Goal: Information Seeking & Learning: Check status

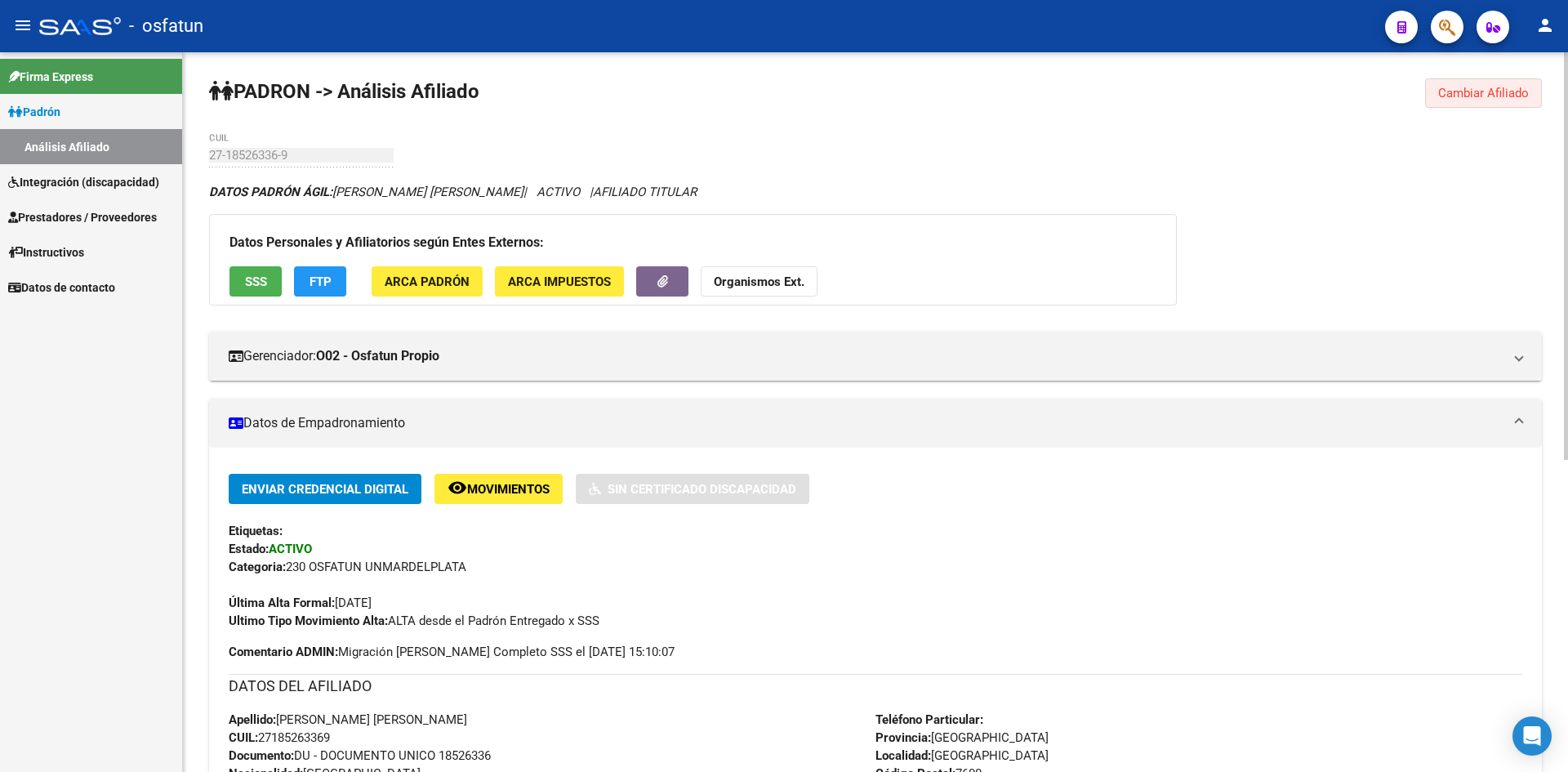
click at [1453, 82] on button "Cambiar Afiliado" at bounding box center [1483, 93] width 117 height 30
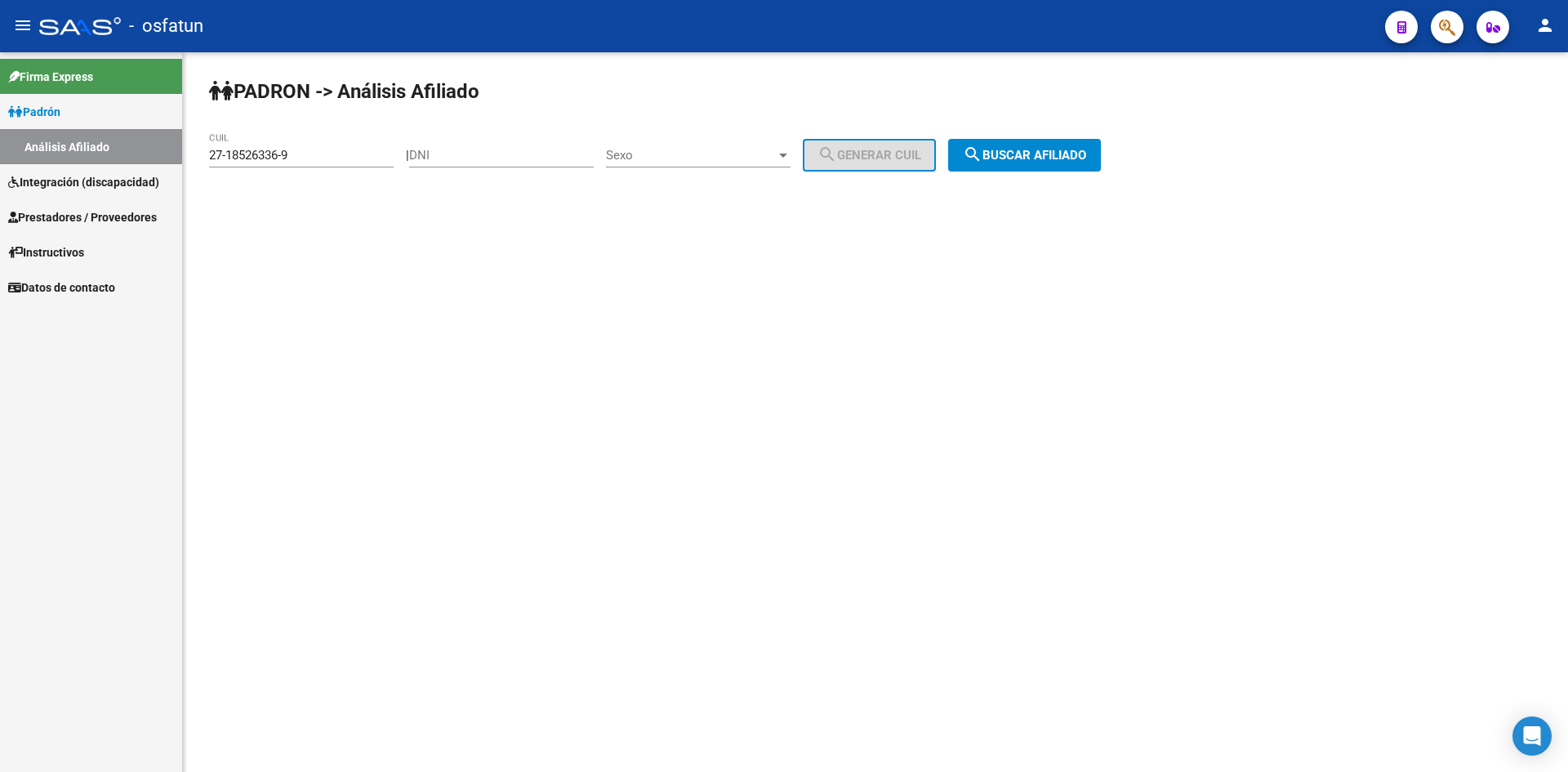
click at [338, 157] on input "27-18526336-9" at bounding box center [301, 155] width 185 height 14
drag, startPoint x: 306, startPoint y: 149, endPoint x: 0, endPoint y: 132, distance: 306.5
click at [0, 132] on mat-sidenav-container "Firma Express [PERSON_NAME] Análisis Afiliado Integración (discapacidad) Estado…" at bounding box center [784, 412] width 1568 height 719
paste input
click at [1063, 154] on span "search Buscar afiliado" at bounding box center [1024, 155] width 123 height 14
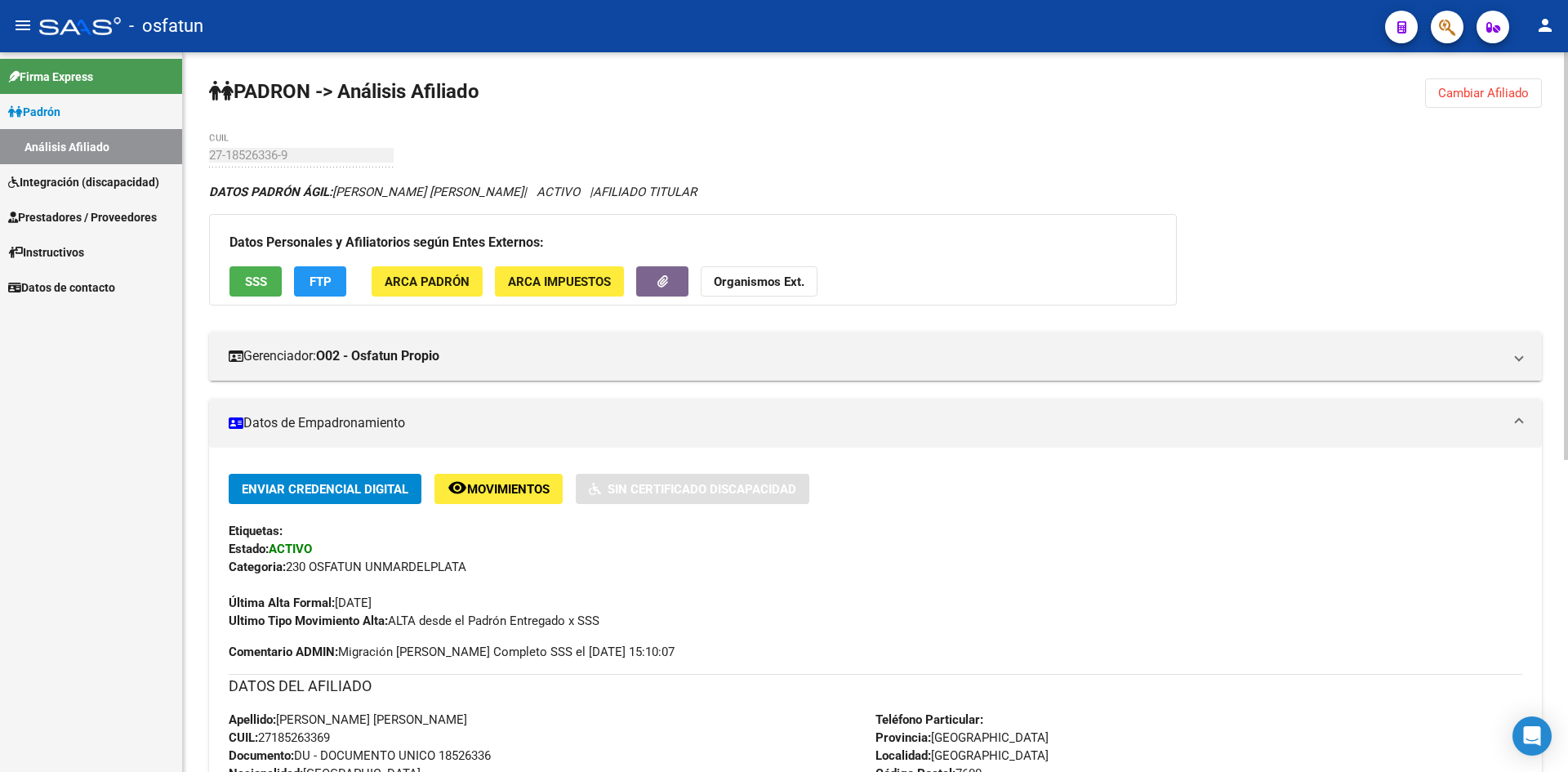
click at [762, 276] on strong "Organismos Ext." at bounding box center [758, 281] width 91 height 14
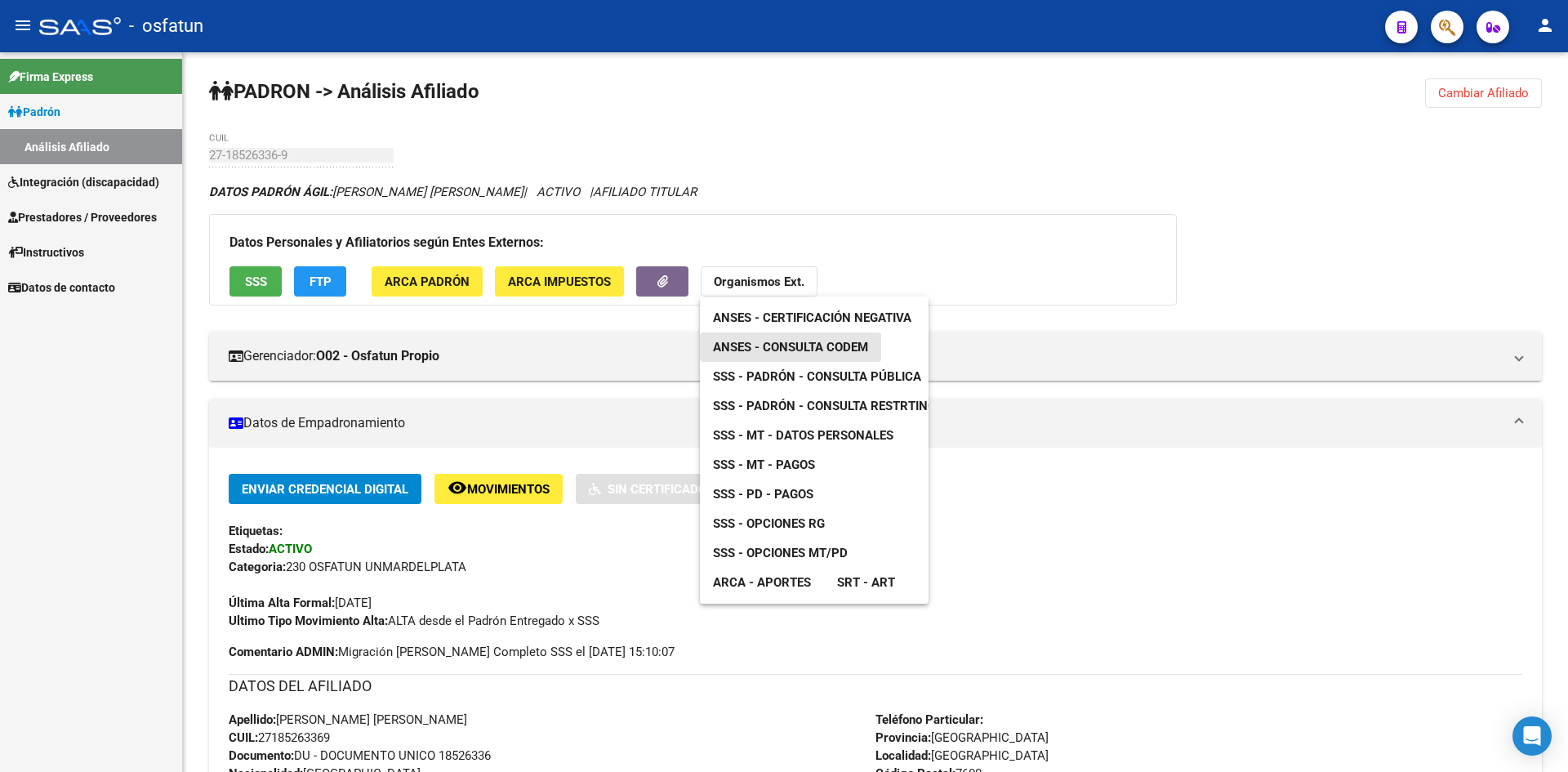
click at [830, 343] on span "ANSES - Consulta CODEM" at bounding box center [791, 346] width 155 height 14
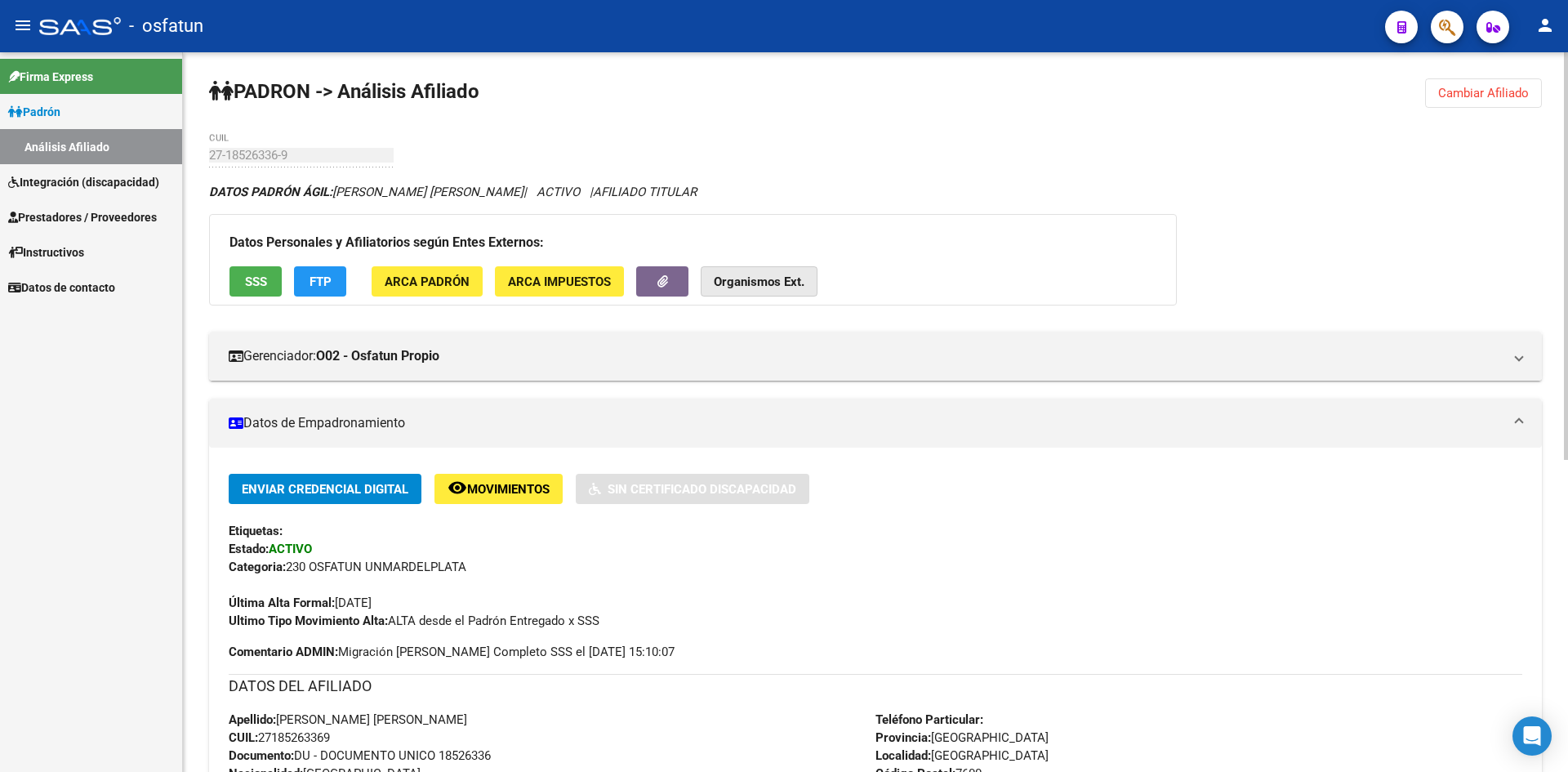
click at [735, 284] on strong "Organismos Ext." at bounding box center [758, 281] width 91 height 14
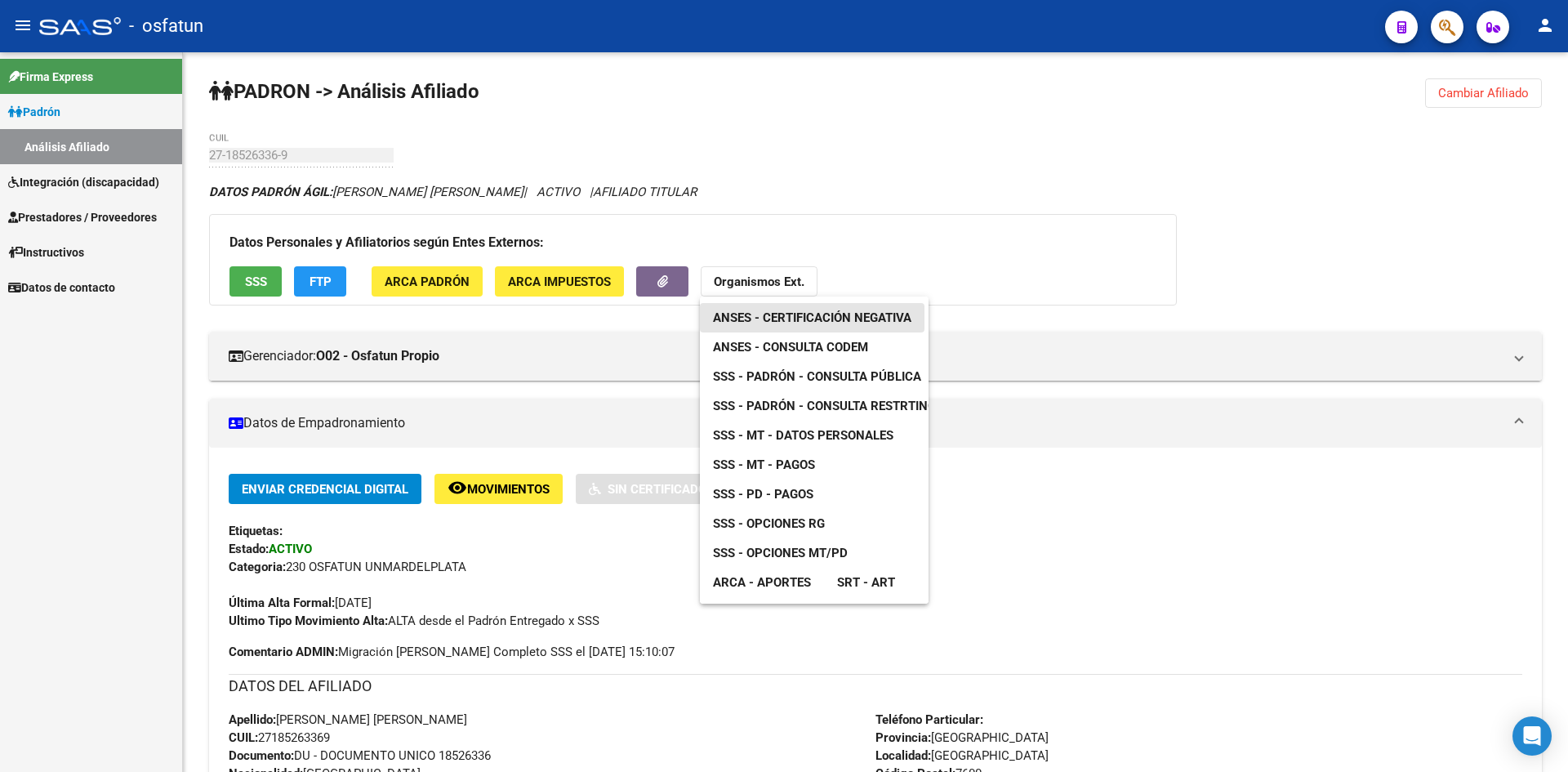
click at [776, 322] on span "ANSES - Certificación Negativa" at bounding box center [813, 318] width 199 height 14
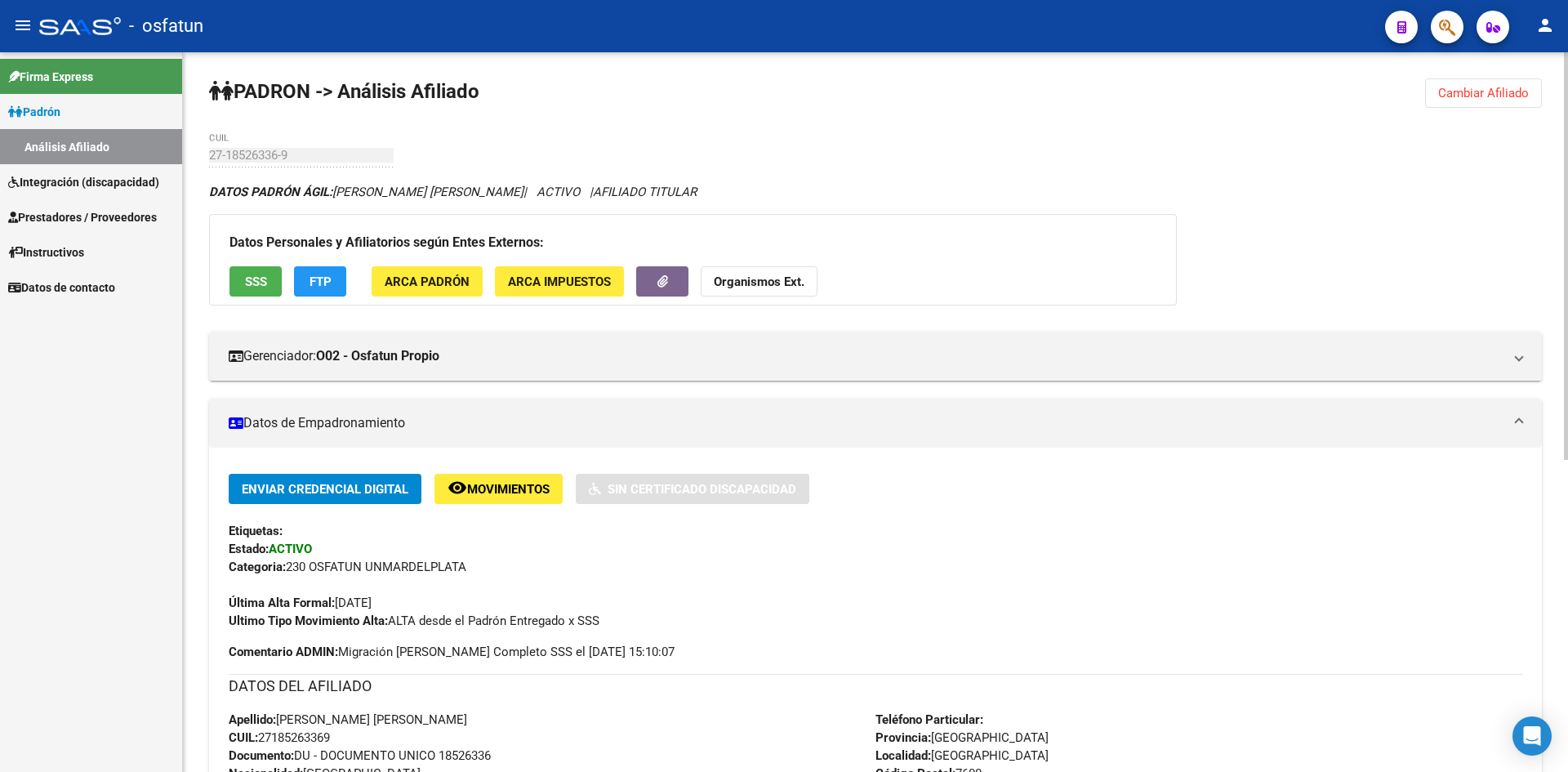
click at [777, 273] on button "Organismos Ext." at bounding box center [759, 281] width 117 height 31
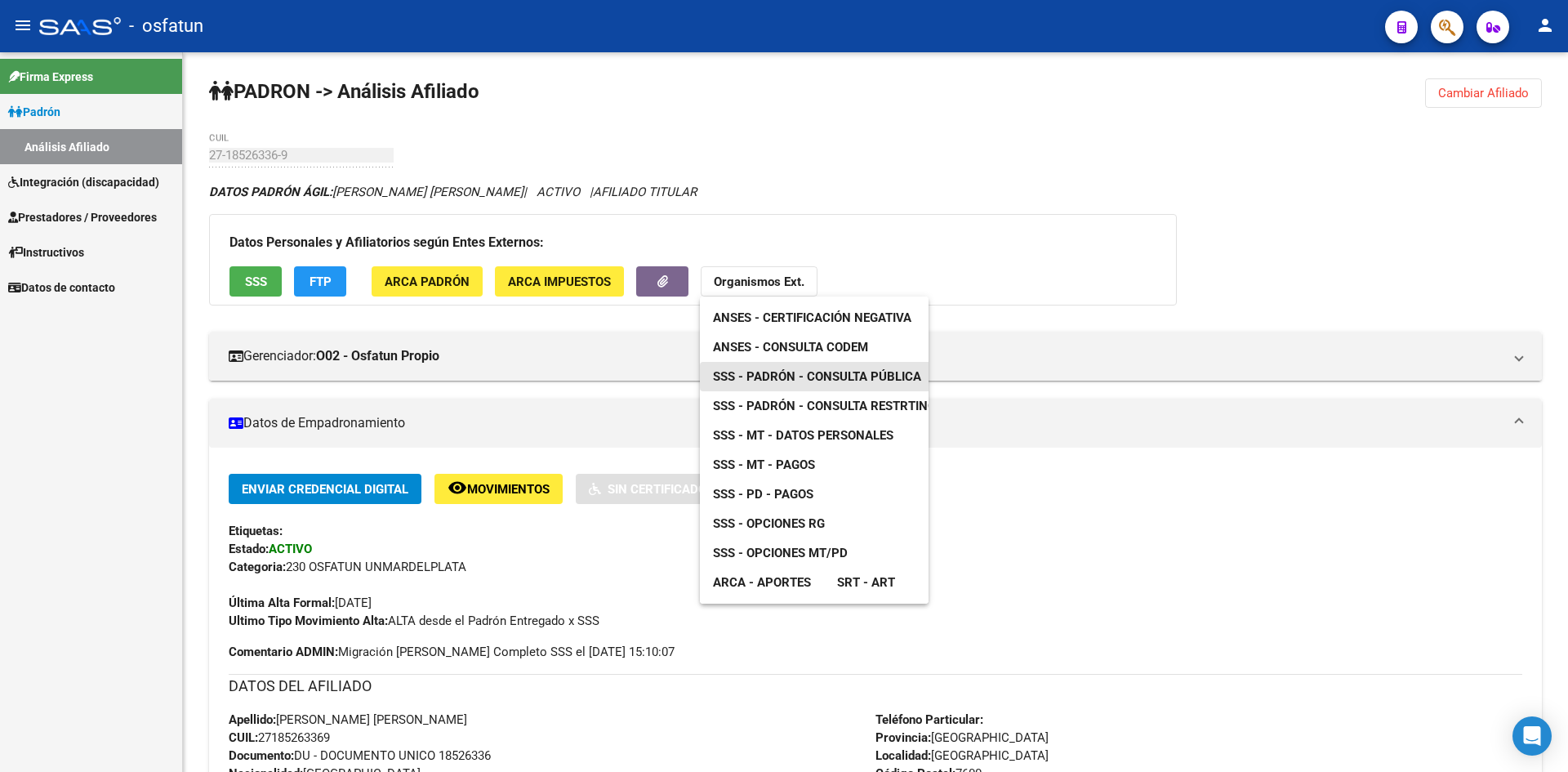
click at [791, 372] on span "SSS - Padrón - Consulta Pública" at bounding box center [817, 376] width 208 height 14
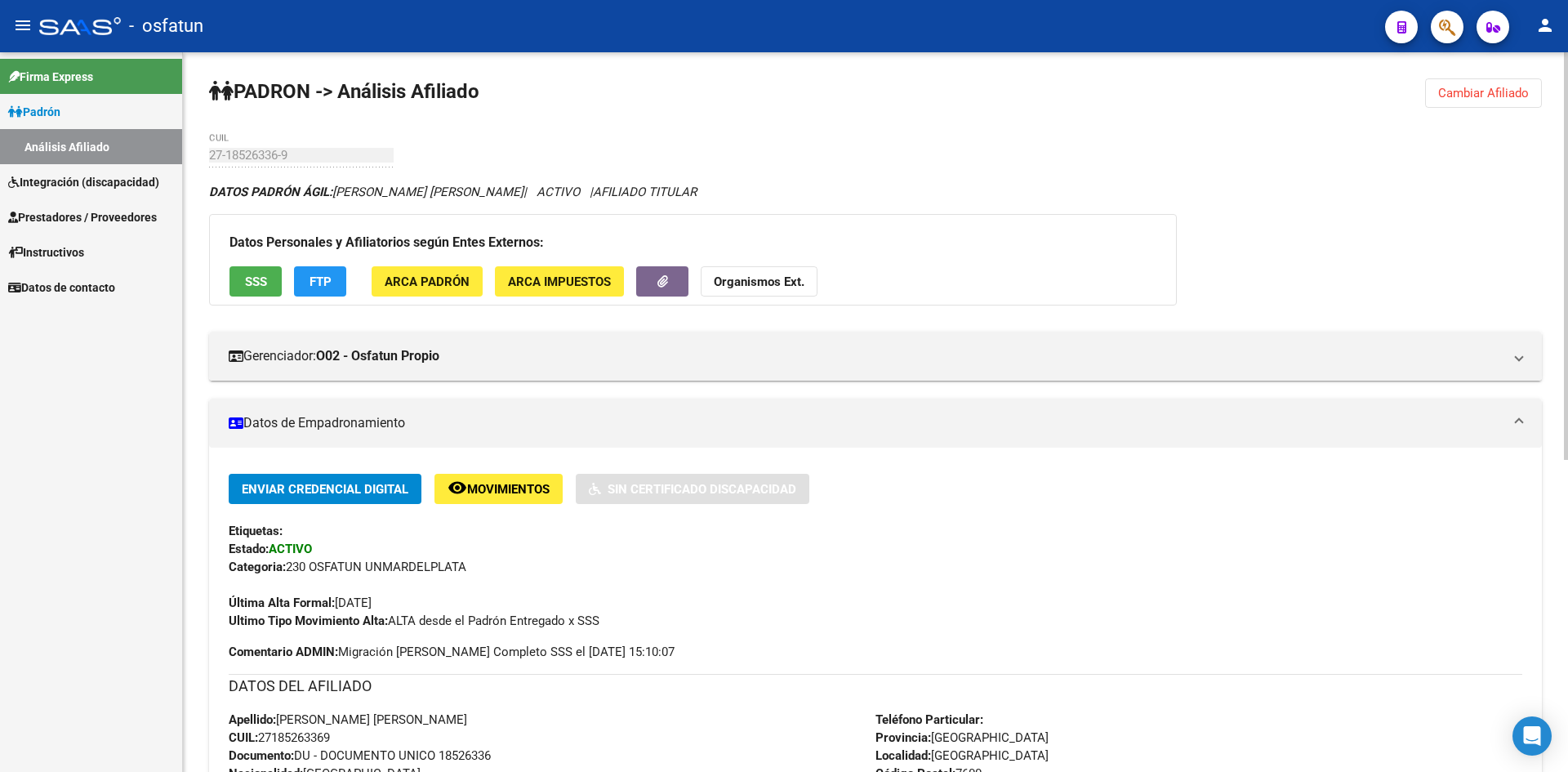
click at [745, 276] on strong "Organismos Ext." at bounding box center [758, 281] width 91 height 14
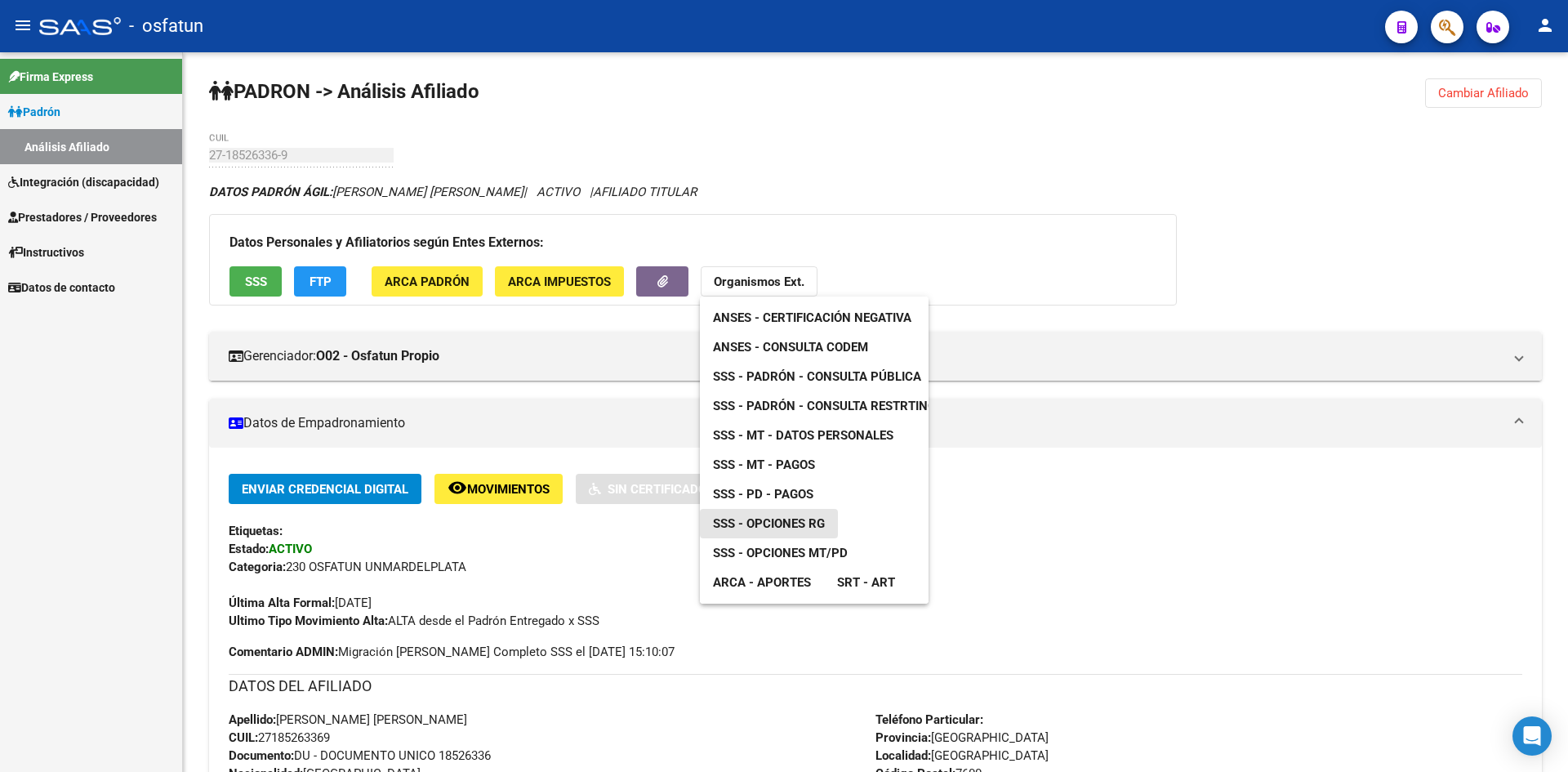
click at [814, 523] on span "SSS - Opciones RG" at bounding box center [769, 523] width 112 height 14
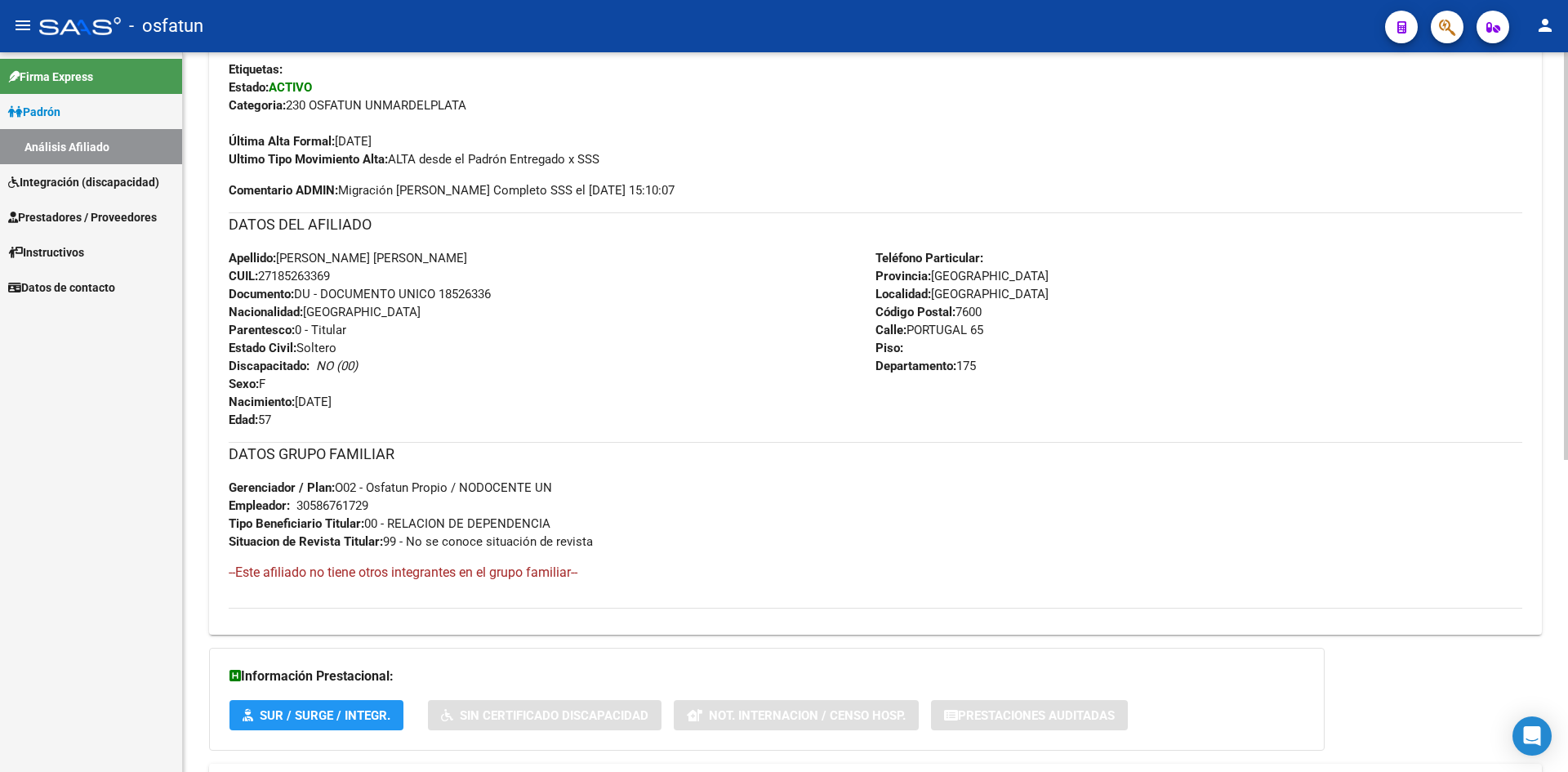
scroll to position [550, 0]
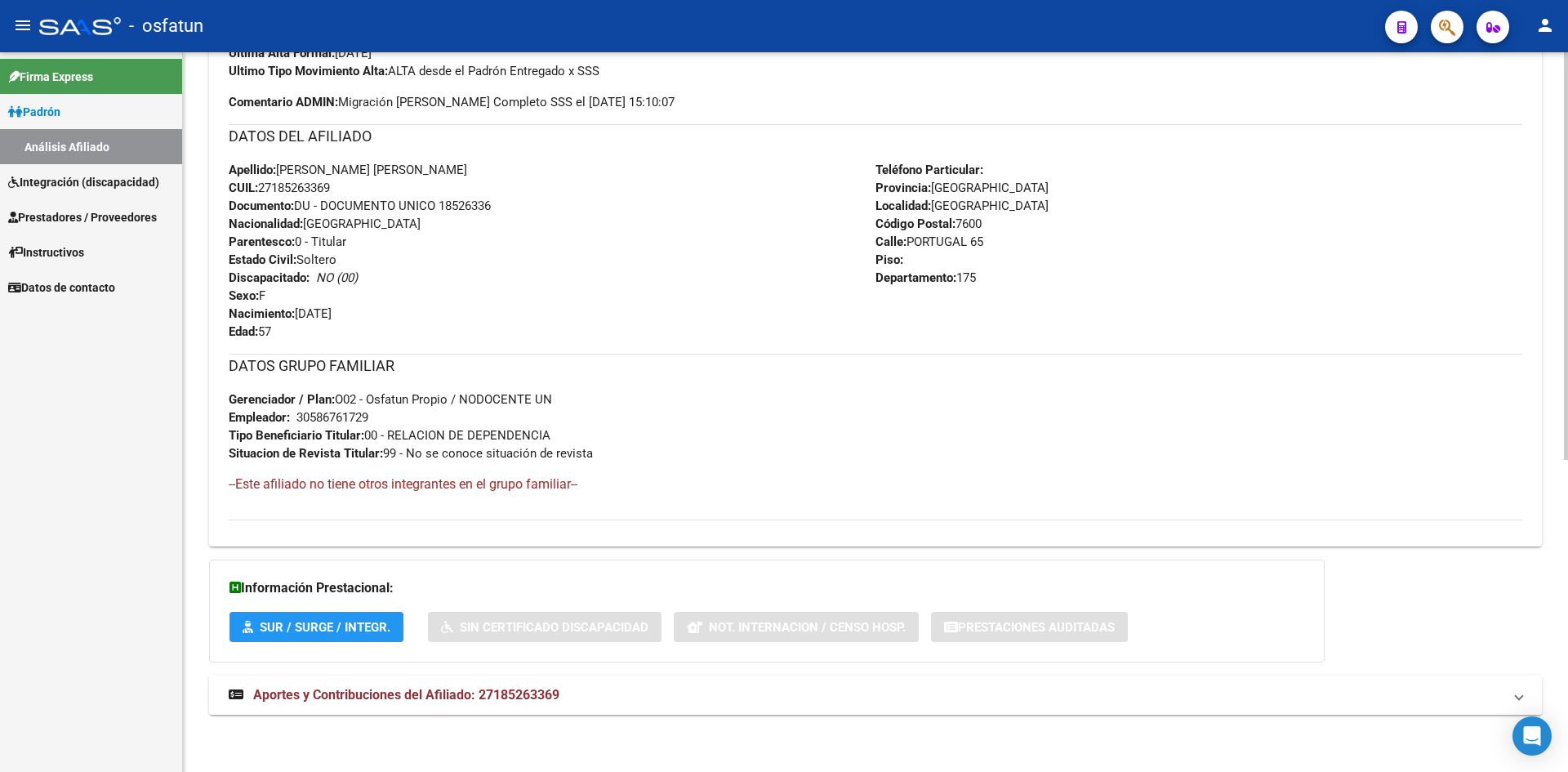
click at [485, 692] on span "Aportes y Contribuciones del Afiliado: 27185263369" at bounding box center [406, 695] width 306 height 15
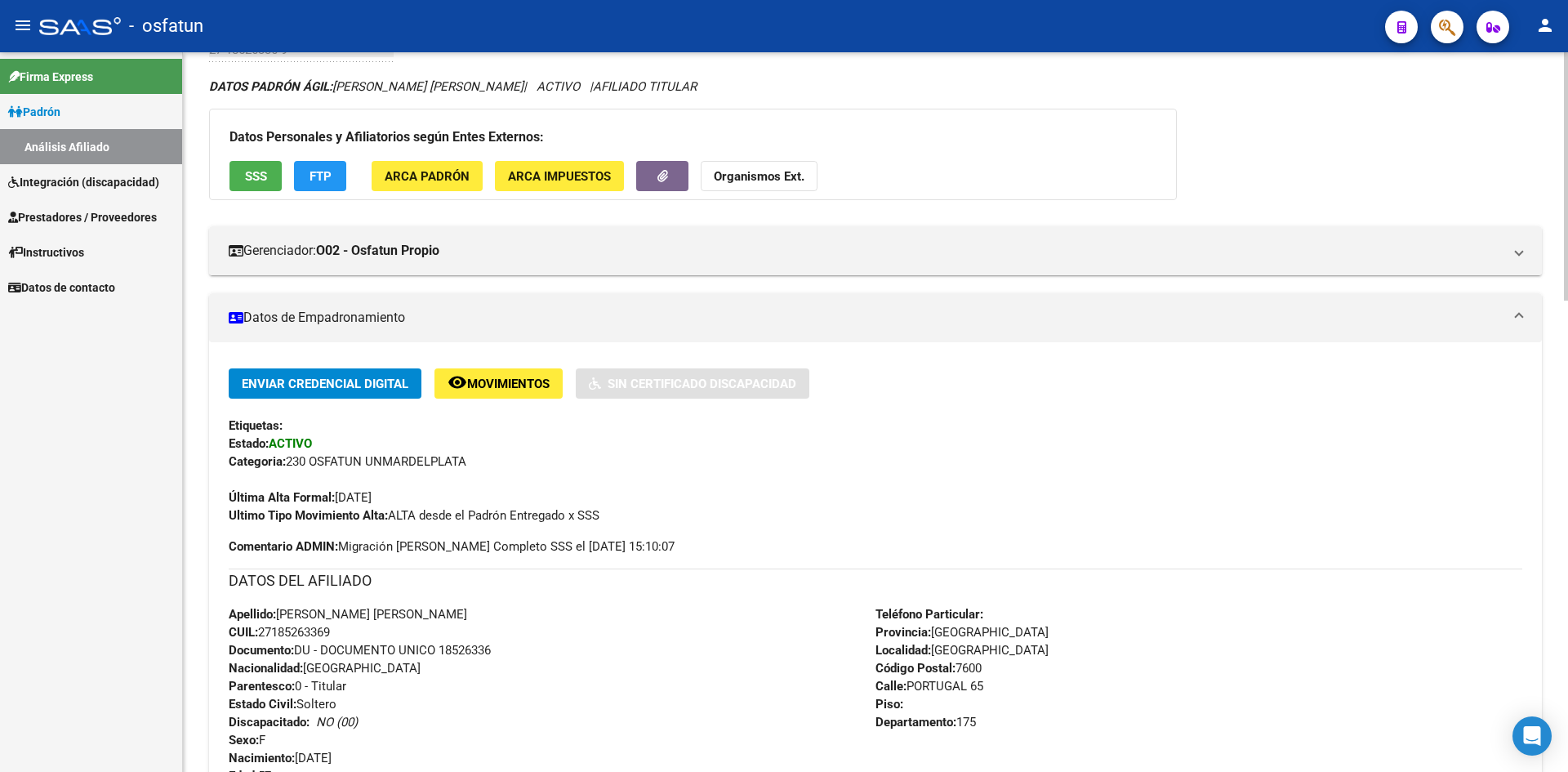
scroll to position [0, 0]
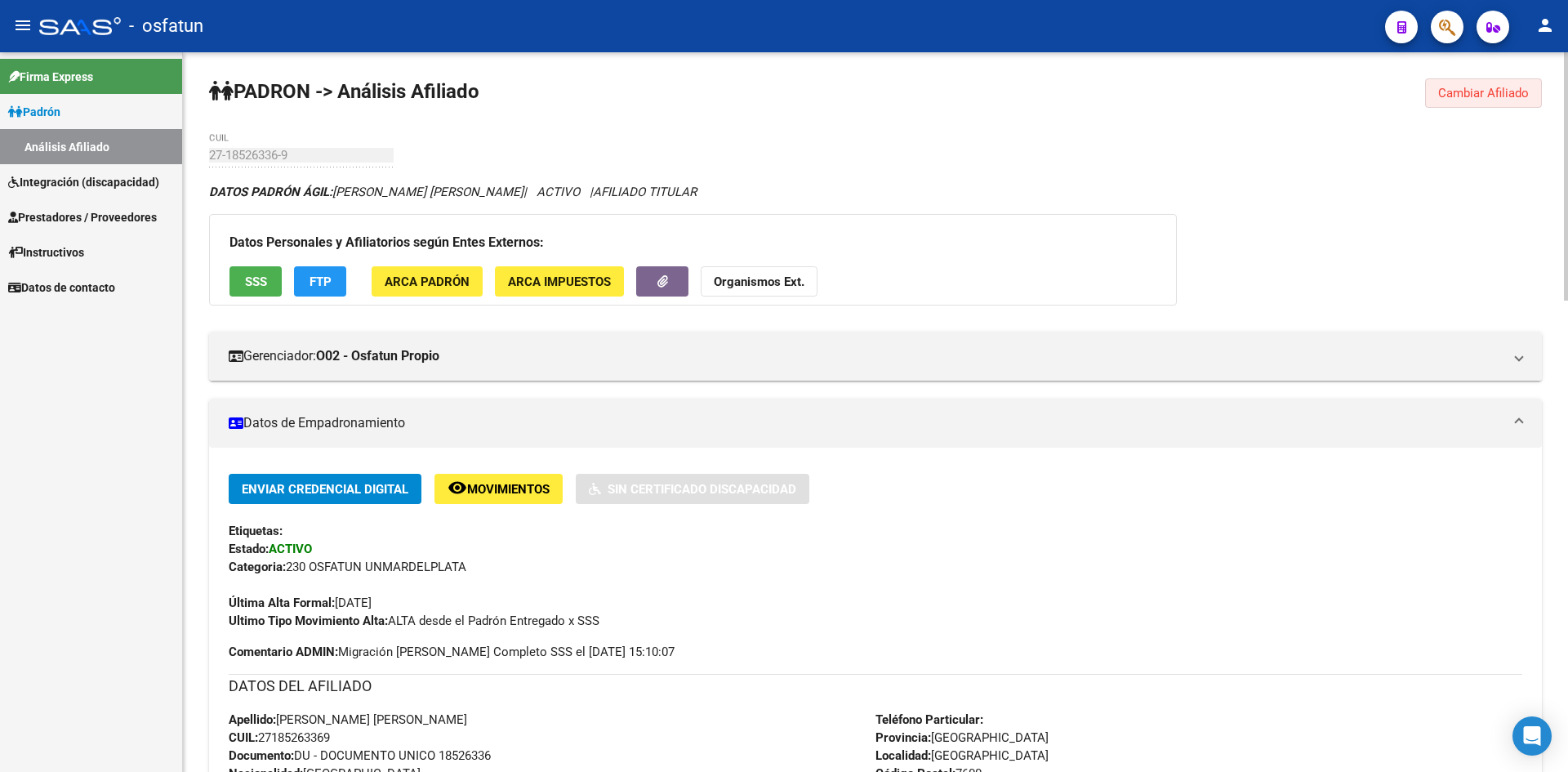
click at [1495, 100] on button "Cambiar Afiliado" at bounding box center [1483, 93] width 117 height 30
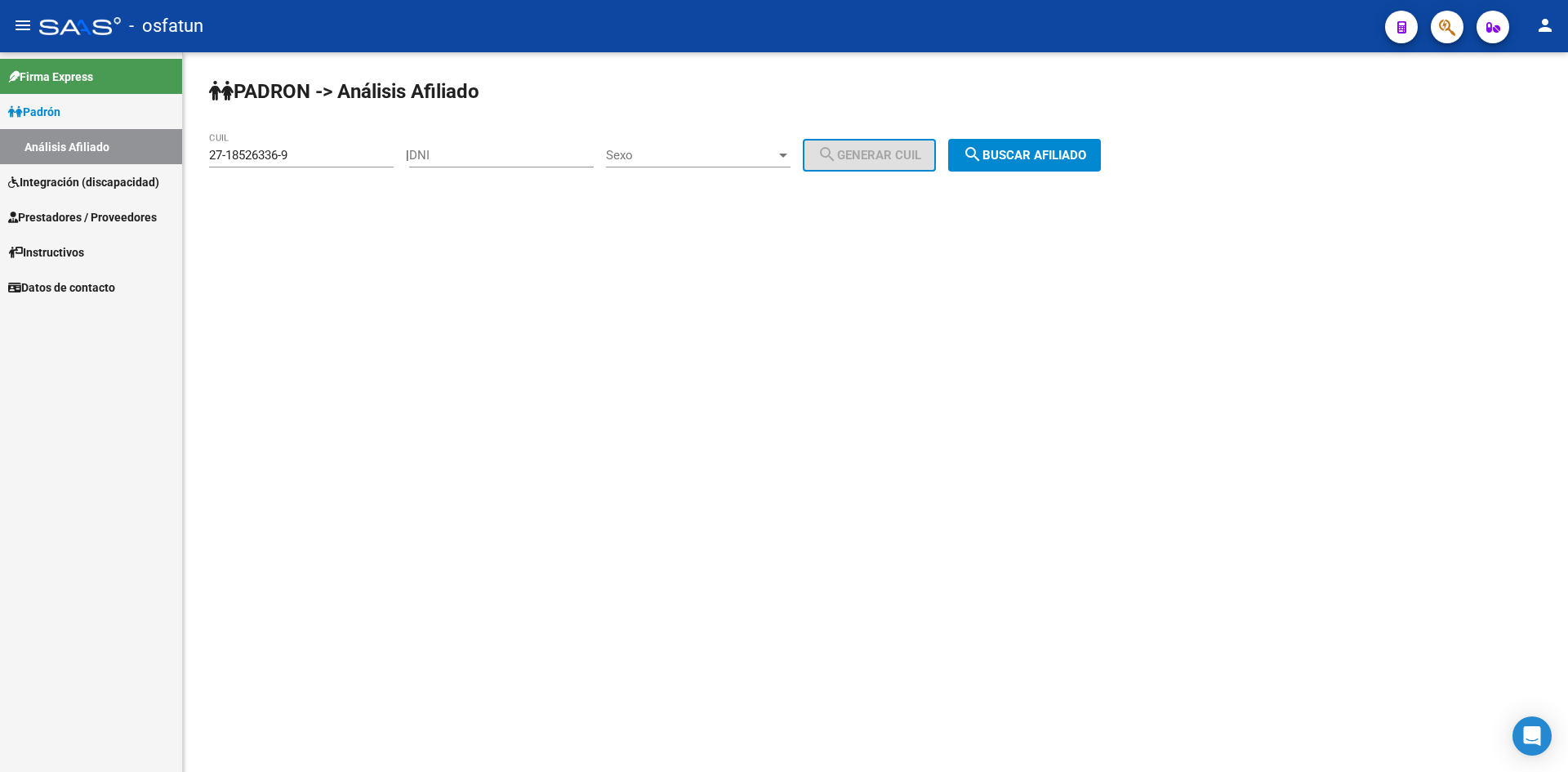
drag, startPoint x: 371, startPoint y: 136, endPoint x: 339, endPoint y: 143, distance: 32.8
click at [344, 141] on div "[PERSON_NAME] -> Análisis Afiliado 27-18526336-9 CUIL | DNI Sexo Sexo search Ge…" at bounding box center [875, 138] width 1384 height 171
click at [342, 156] on input "27-18526336-9" at bounding box center [301, 155] width 185 height 14
drag, startPoint x: 338, startPoint y: 160, endPoint x: 72, endPoint y: 160, distance: 266.0
click at [54, 160] on mat-sidenav-container "Firma Express [PERSON_NAME] Análisis Afiliado Integración (discapacidad) Estado…" at bounding box center [784, 412] width 1568 height 719
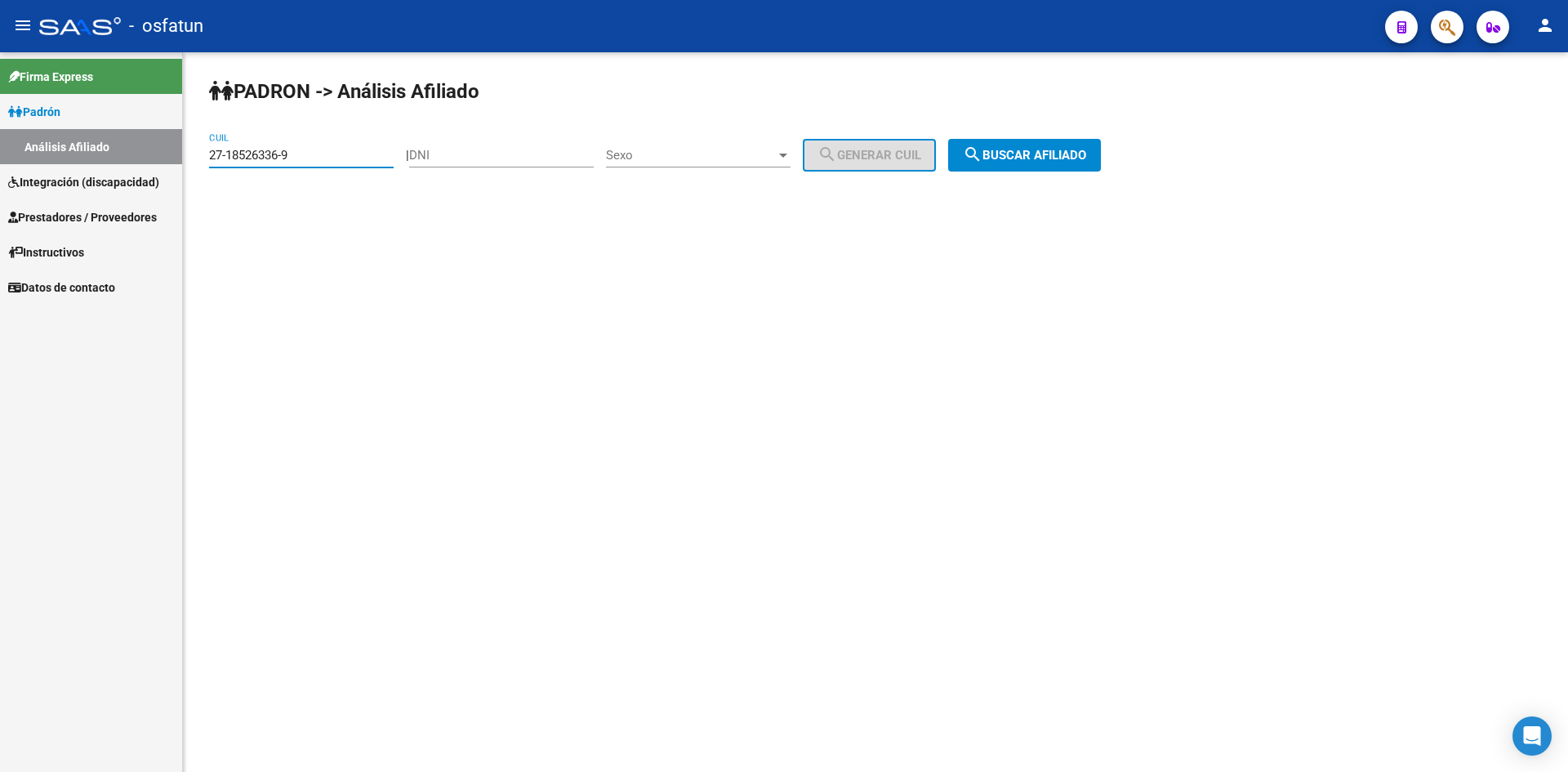
paste input "39008-5"
type input "27-18539008-5"
click at [1092, 146] on button "search Buscar afiliado" at bounding box center [1024, 155] width 153 height 33
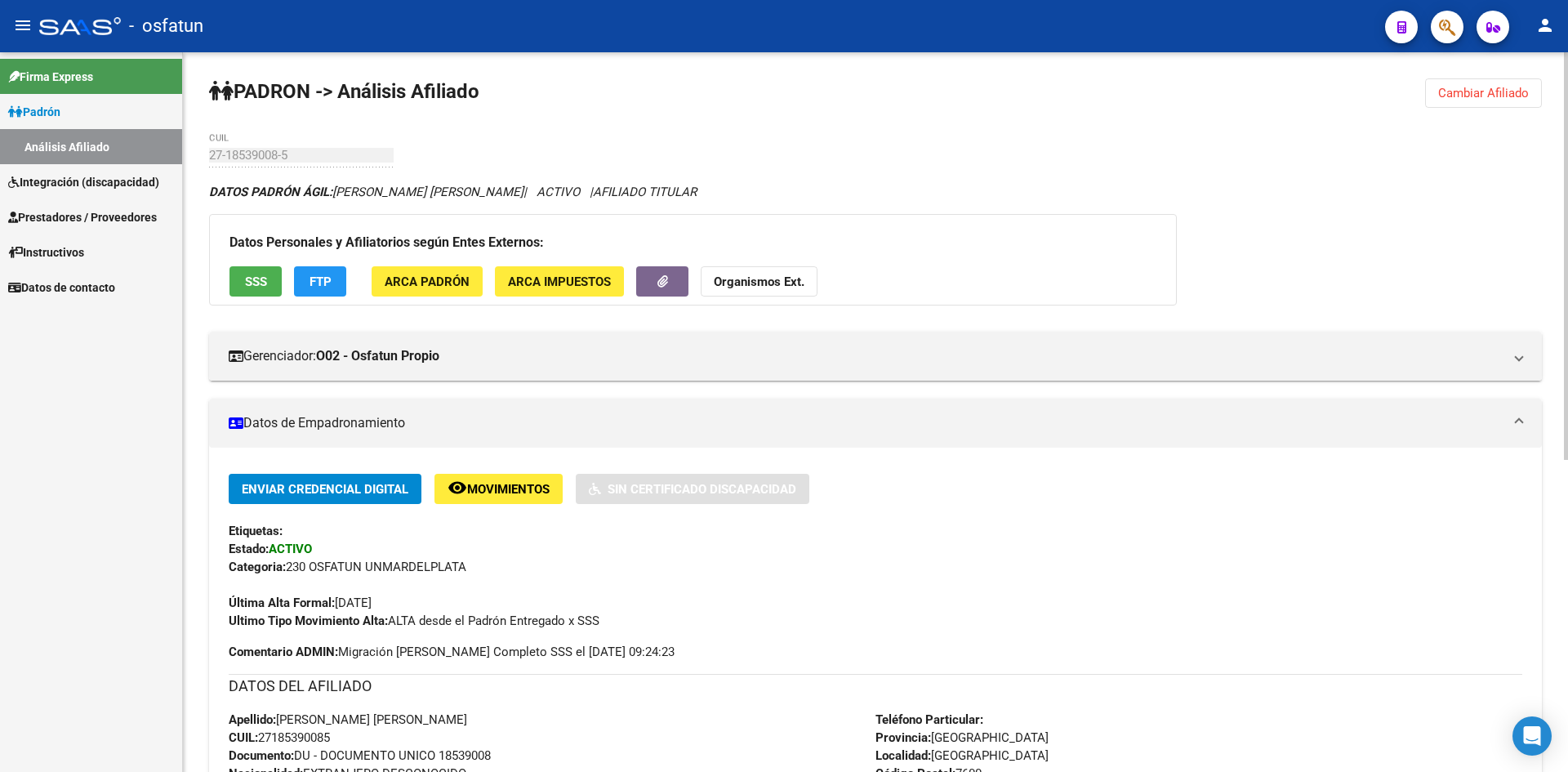
click at [766, 278] on strong "Organismos Ext." at bounding box center [758, 281] width 91 height 14
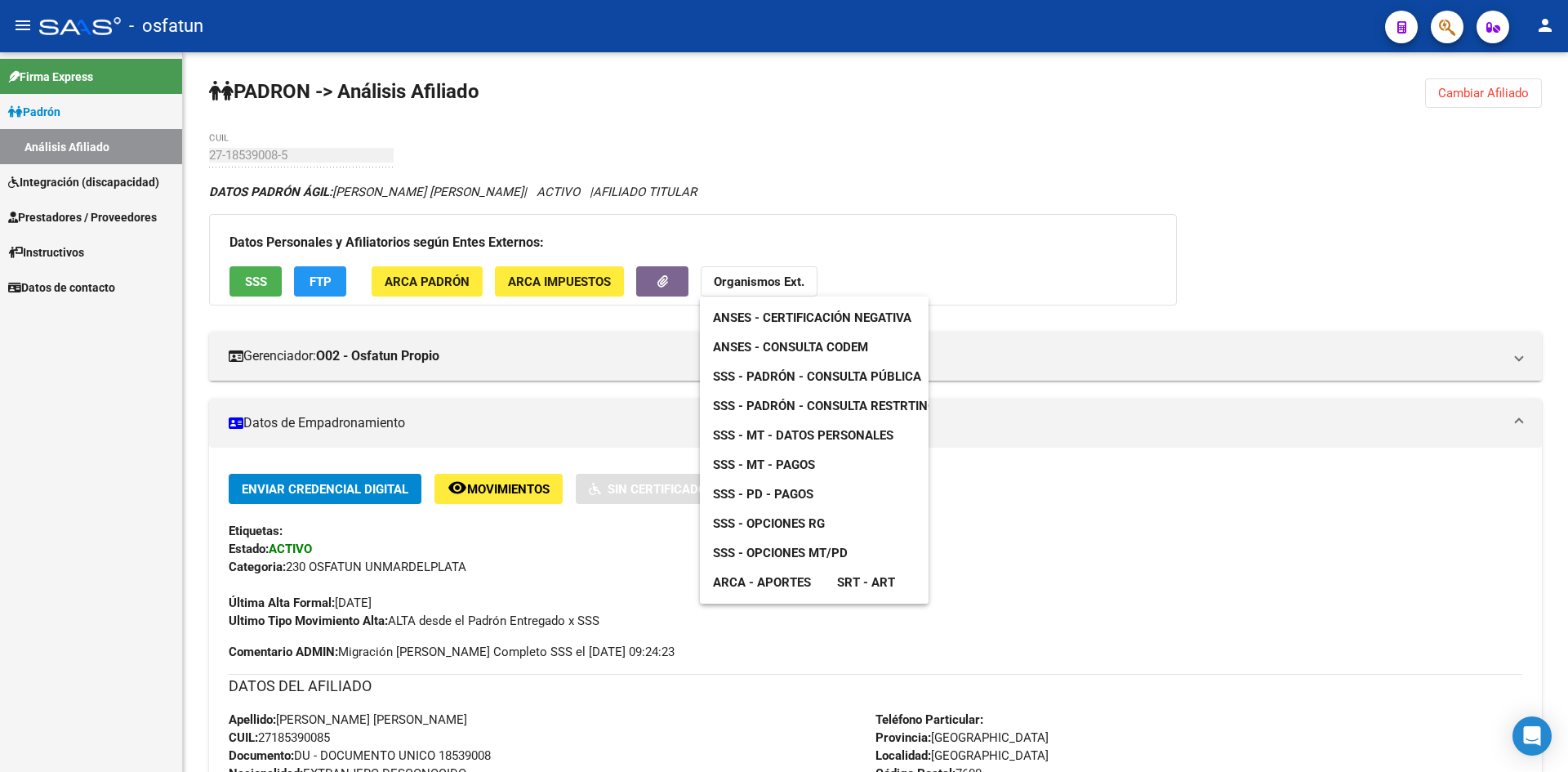
click at [822, 349] on span "ANSES - Consulta CODEM" at bounding box center [791, 346] width 155 height 14
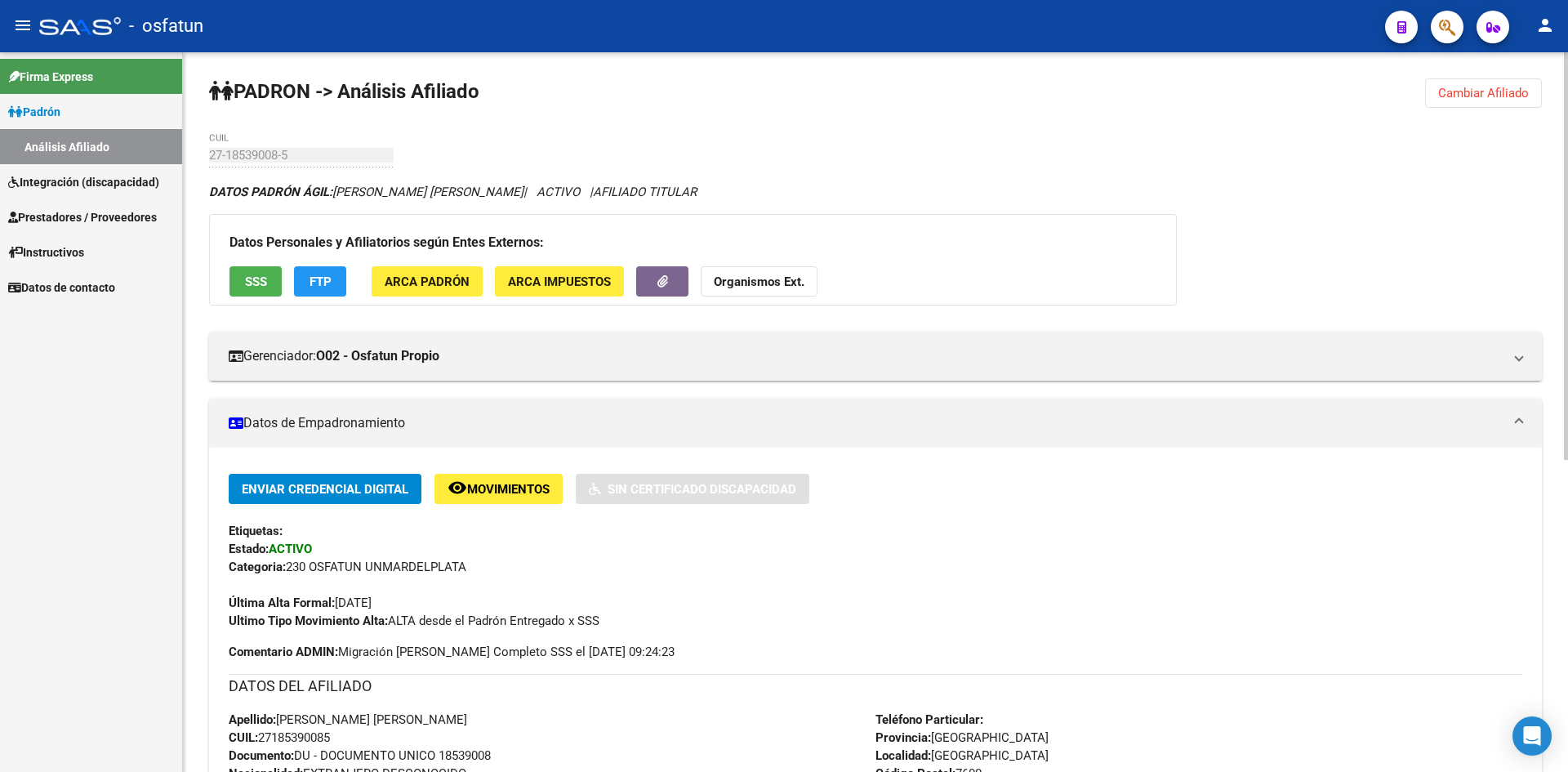
click at [735, 275] on strong "Organismos Ext." at bounding box center [758, 281] width 91 height 14
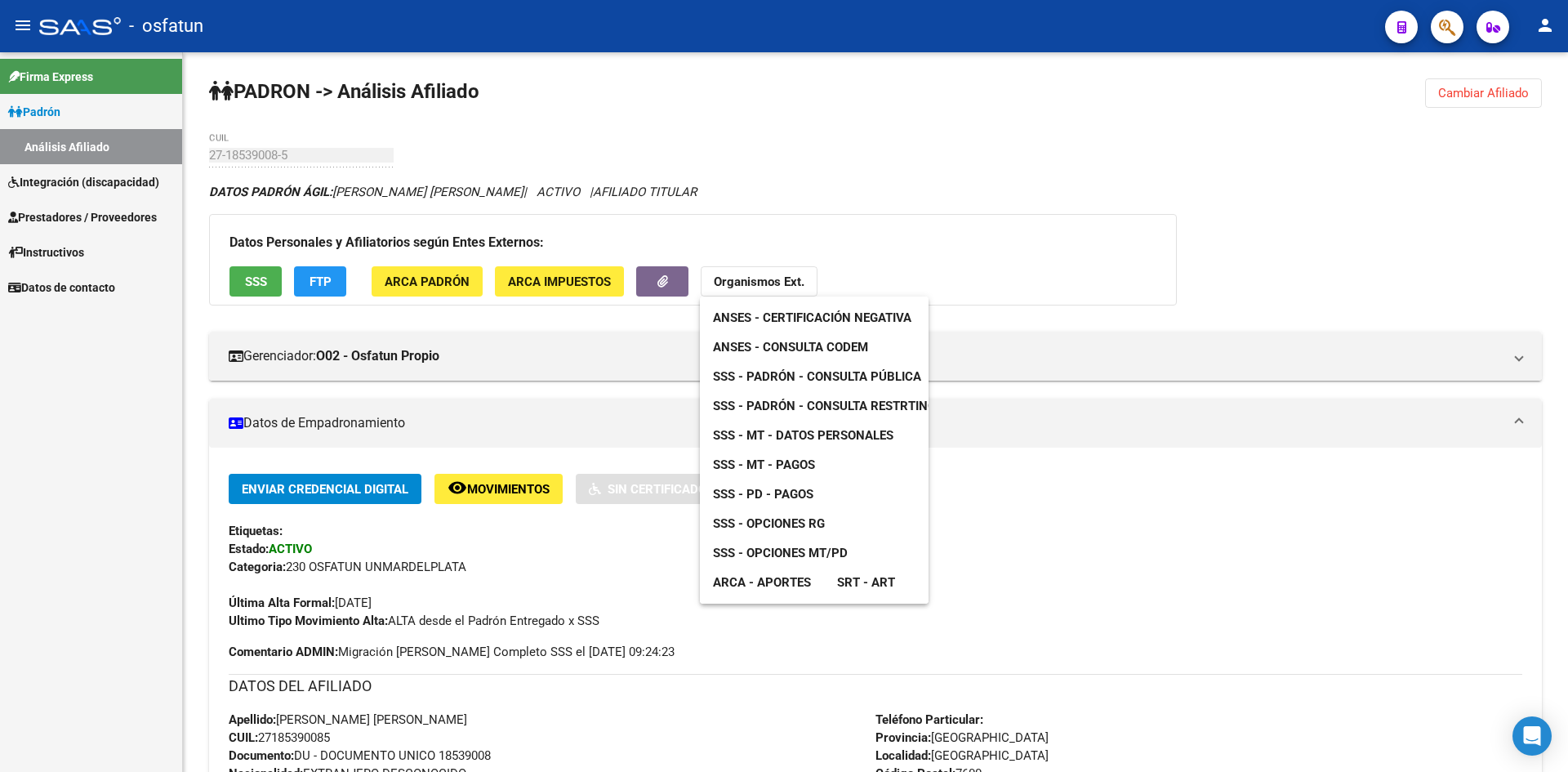
click at [818, 315] on span "ANSES - Certificación Negativa" at bounding box center [813, 318] width 199 height 14
